Goal: Find specific page/section: Find specific page/section

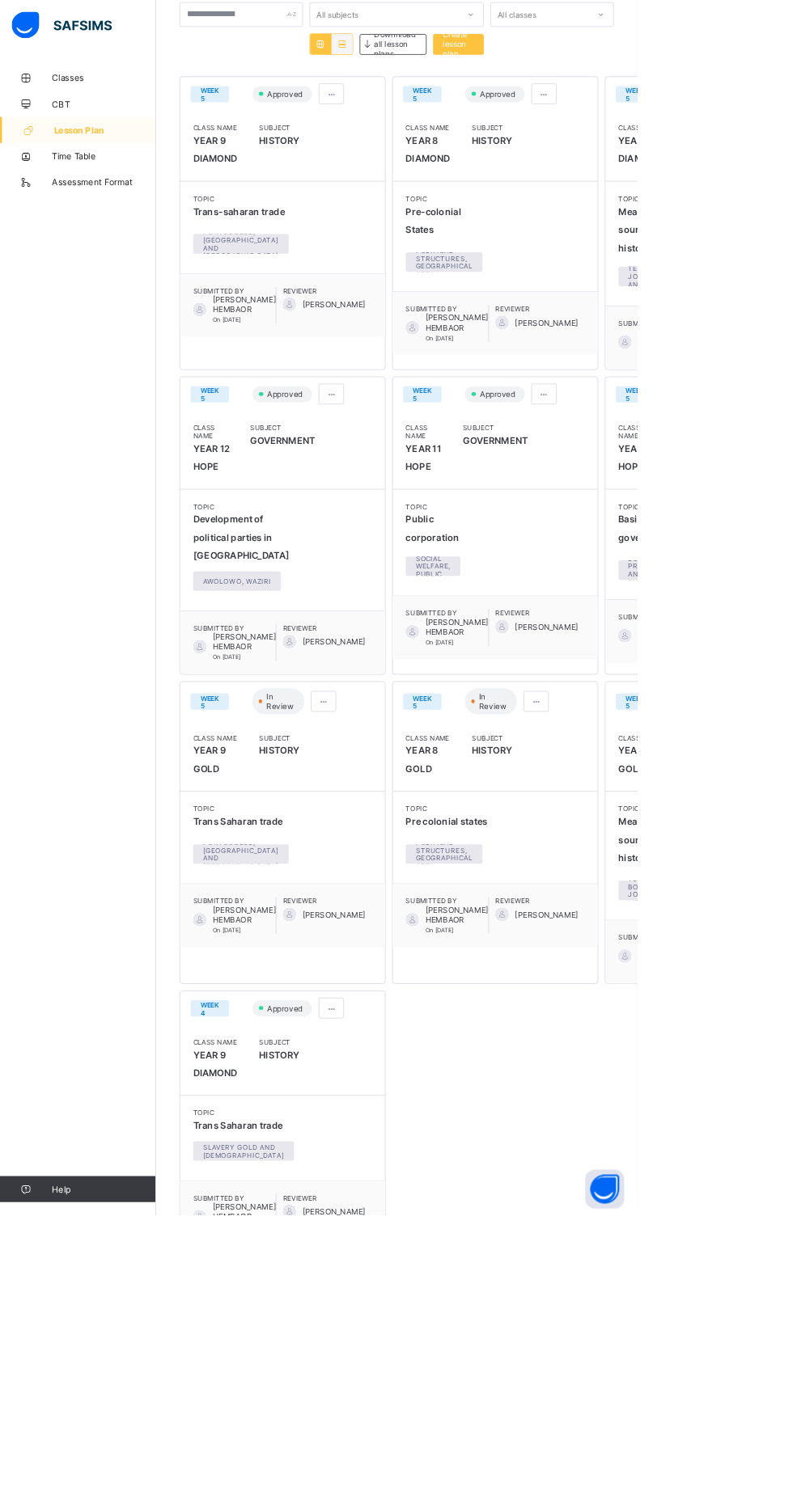
scroll to position [202, 0]
click at [60, 93] on icon at bounding box center [33, 97] width 65 height 12
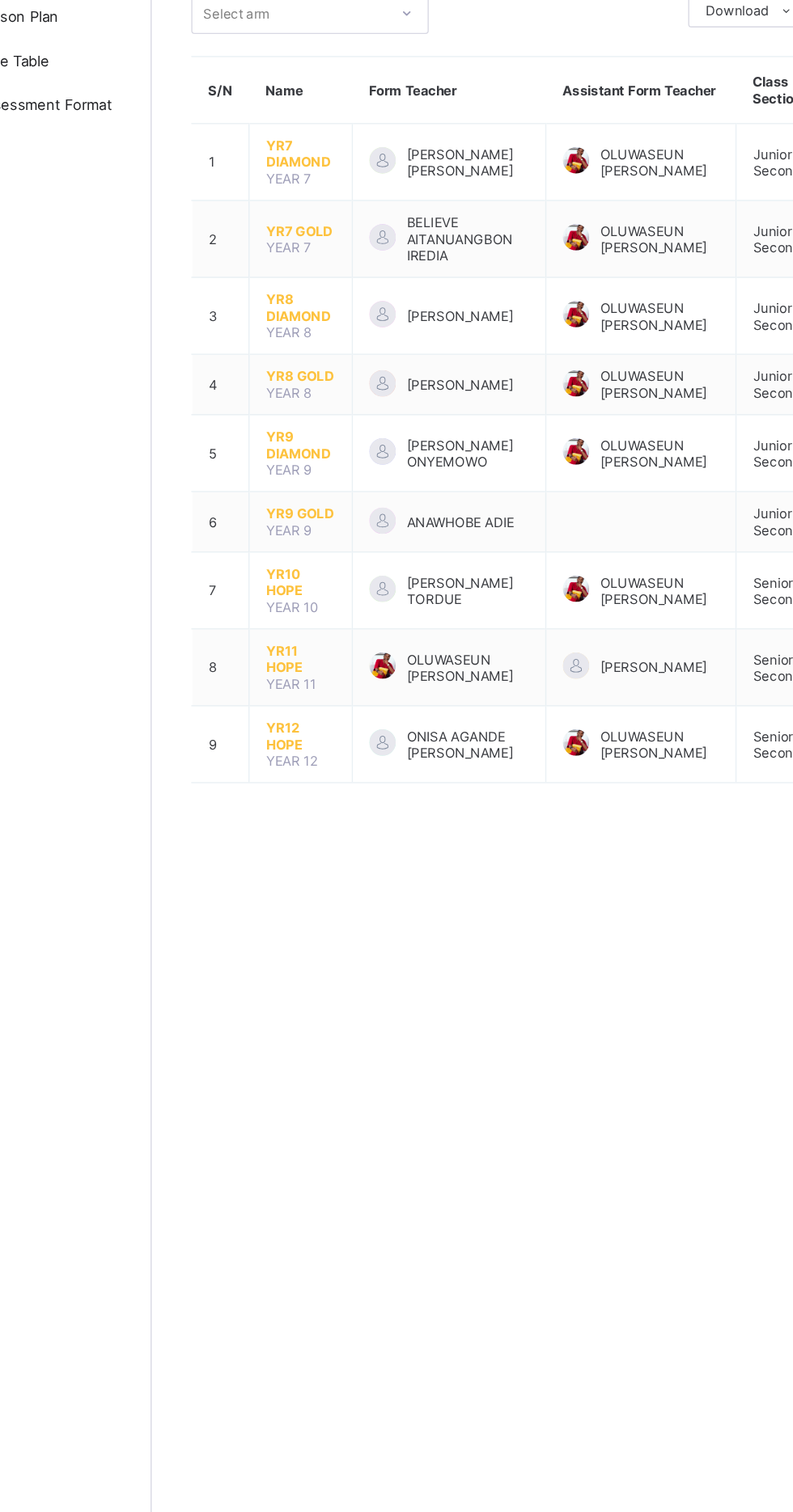
click at [295, 632] on span "YR11 HOPE" at bounding box center [303, 635] width 51 height 24
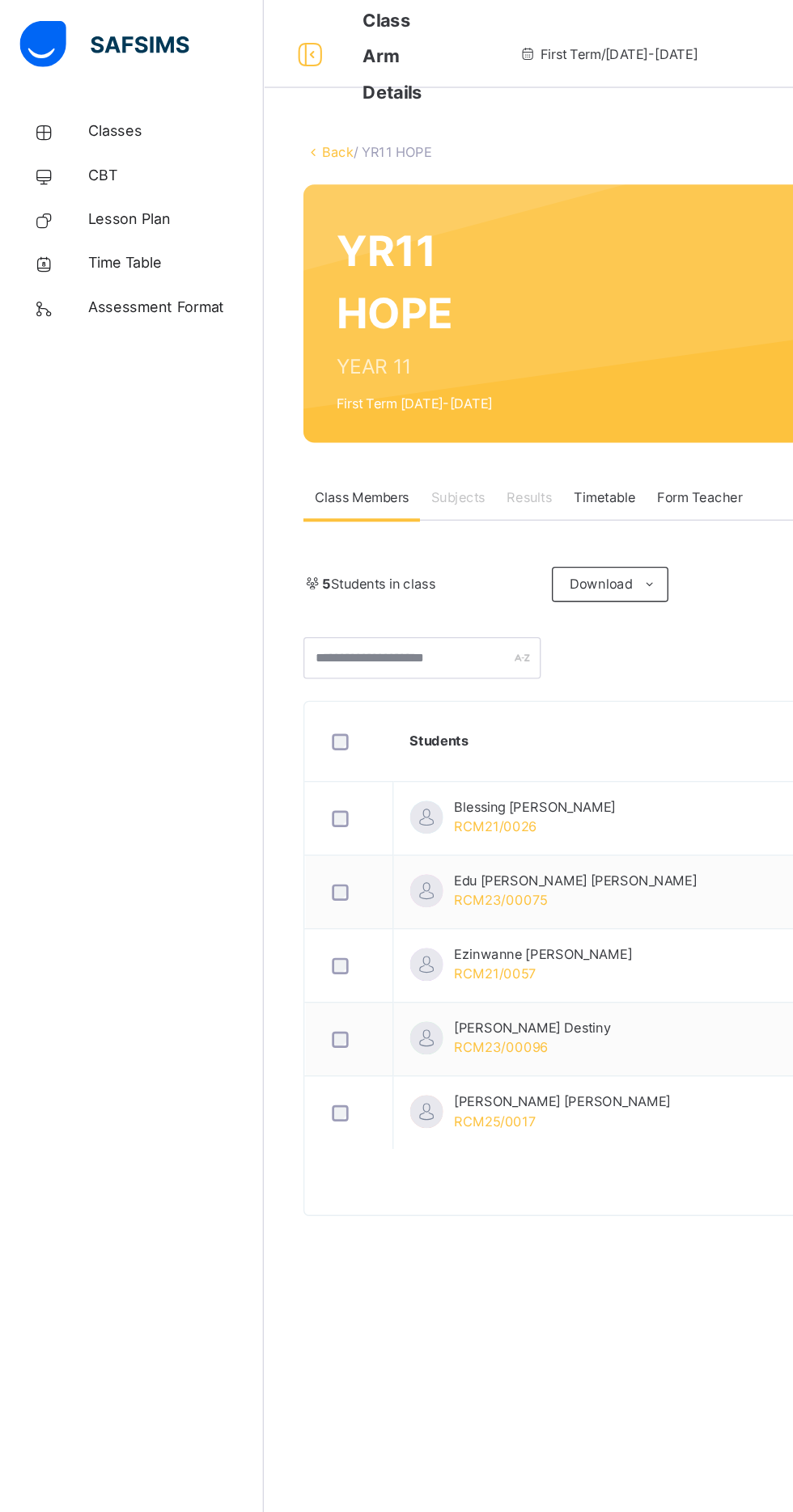
click at [89, 94] on span "Classes" at bounding box center [129, 97] width 129 height 16
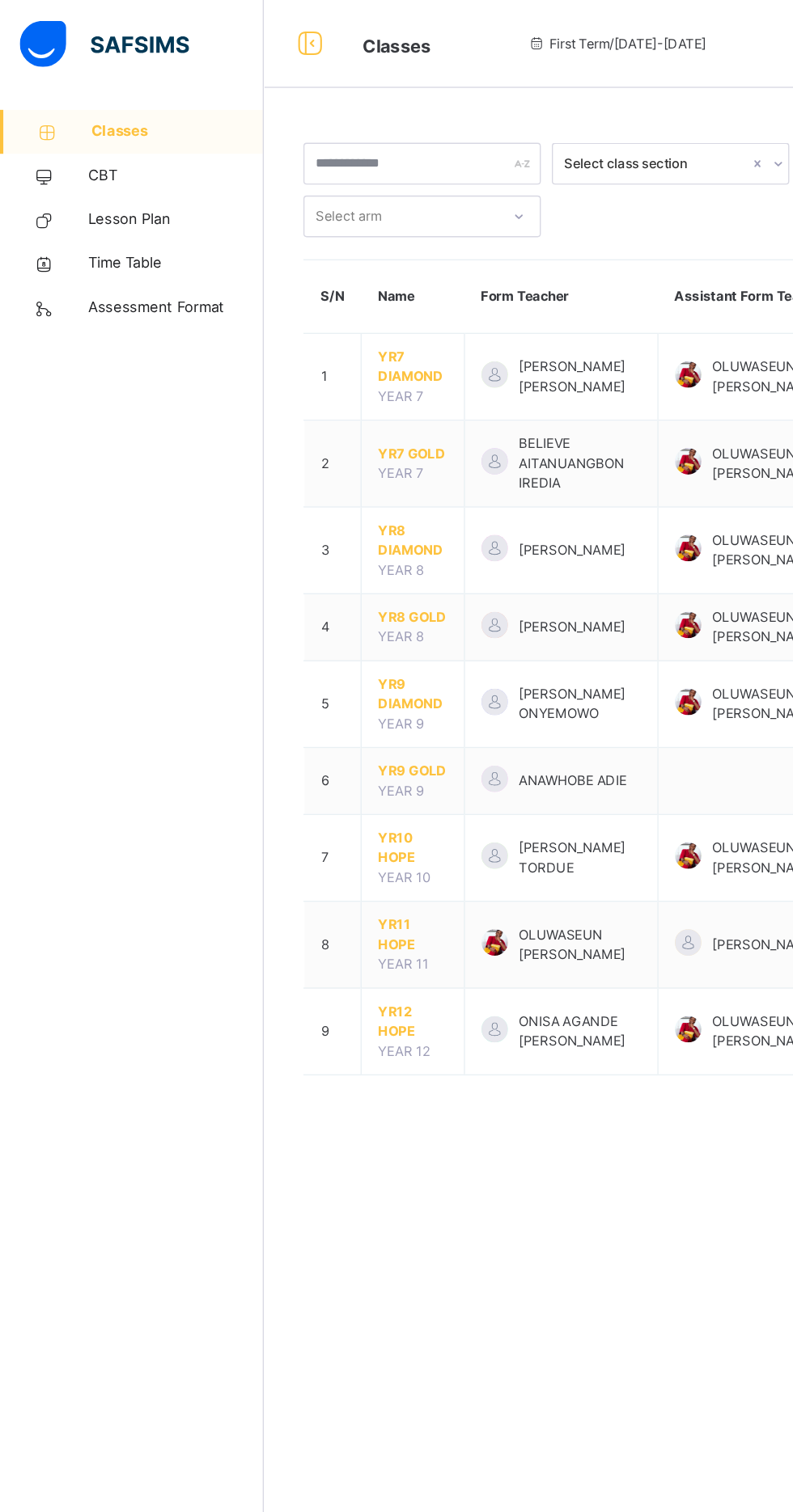
click at [283, 631] on span "YR10 HOPE" at bounding box center [303, 624] width 51 height 29
